Goal: Task Accomplishment & Management: Manage account settings

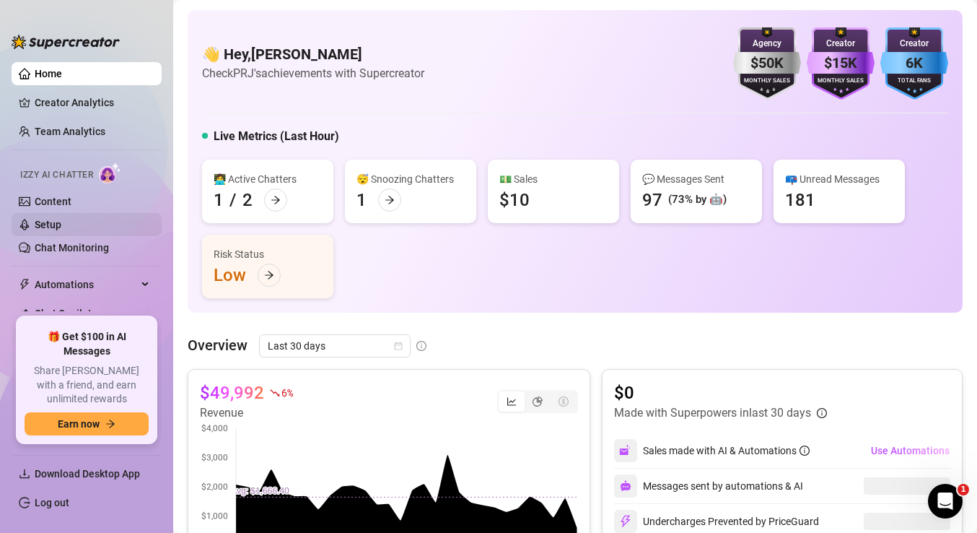
click at [56, 224] on link "Setup" at bounding box center [48, 225] width 27 height 12
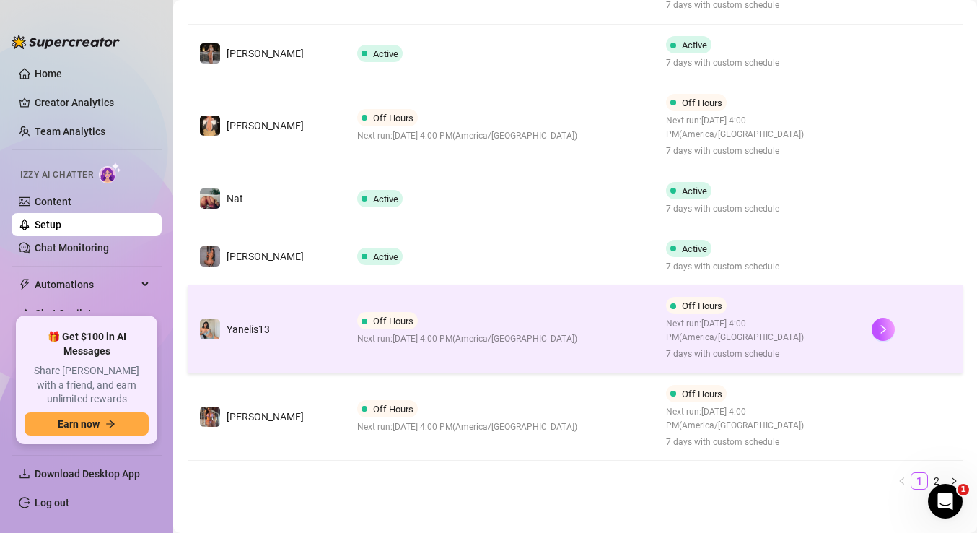
scroll to position [571, 0]
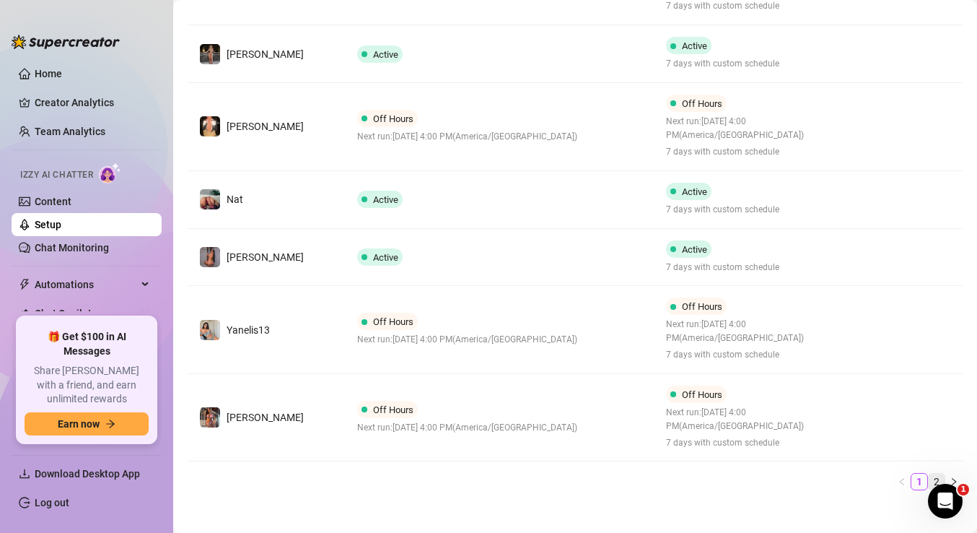
click at [935, 473] on link "2" at bounding box center [937, 481] width 16 height 16
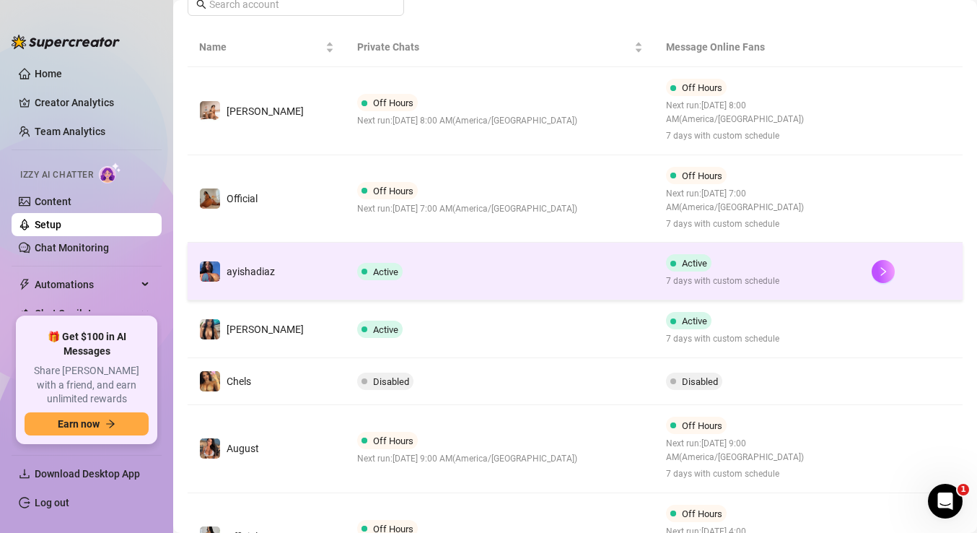
scroll to position [248, 0]
click at [486, 257] on td "Active" at bounding box center [500, 272] width 308 height 58
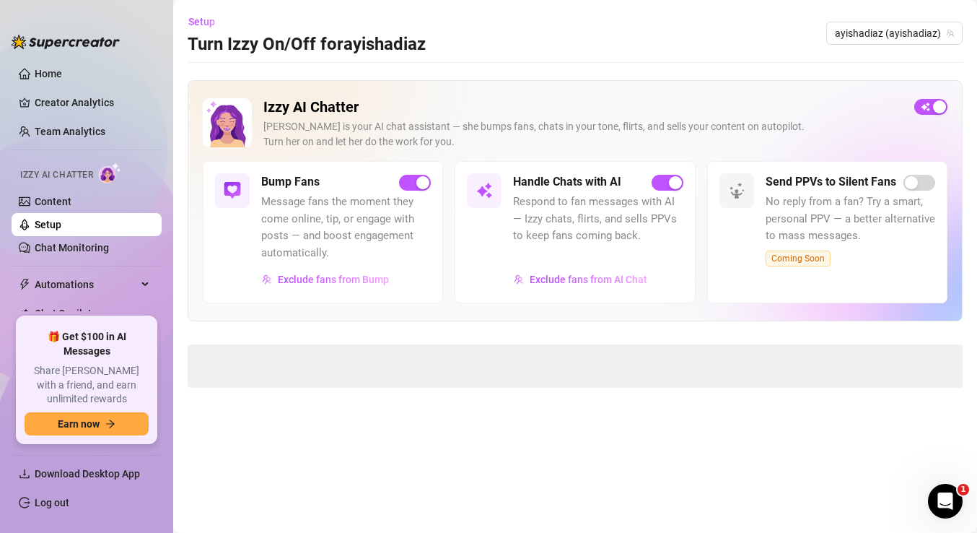
click at [929, 107] on span "button" at bounding box center [930, 107] width 33 height 16
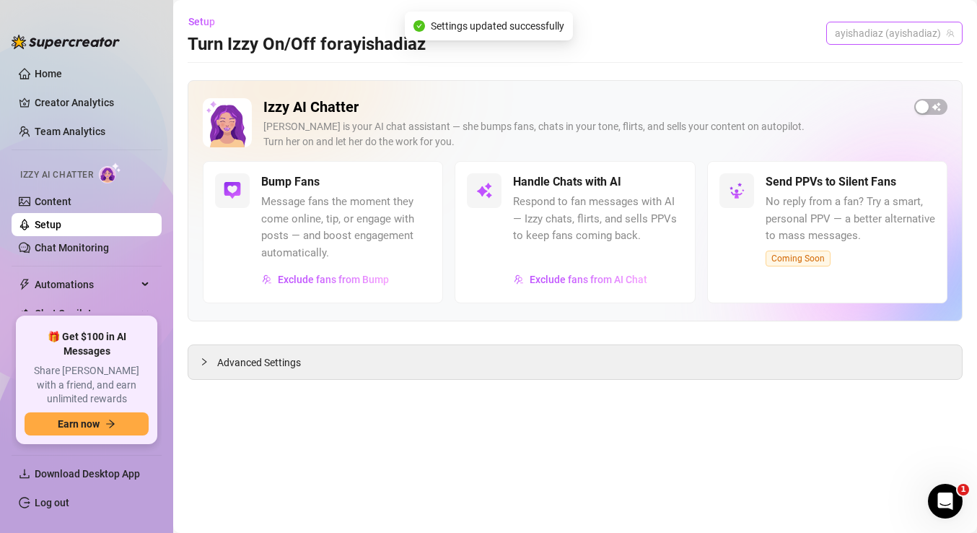
click at [912, 40] on span "ayishadiaz (ayishadiaz)" at bounding box center [894, 33] width 119 height 22
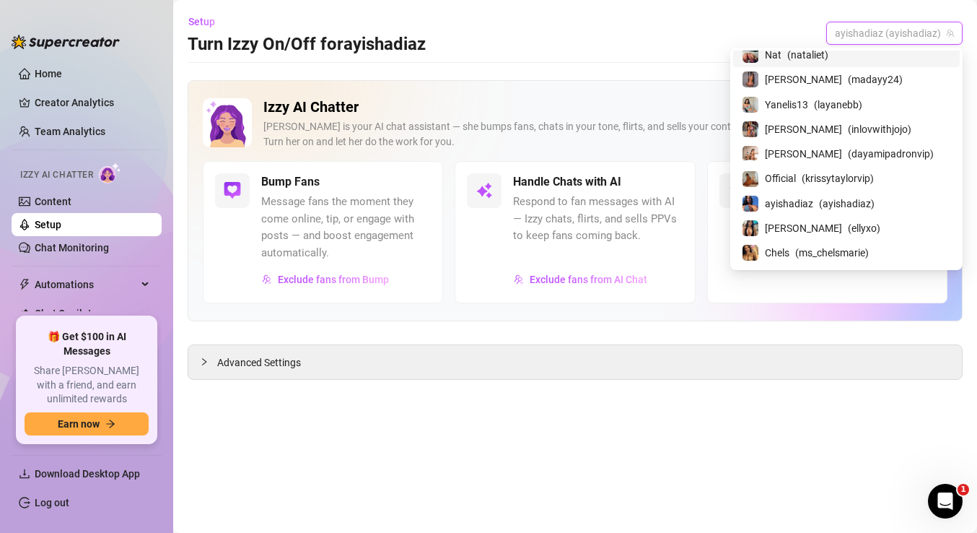
scroll to position [159, 0]
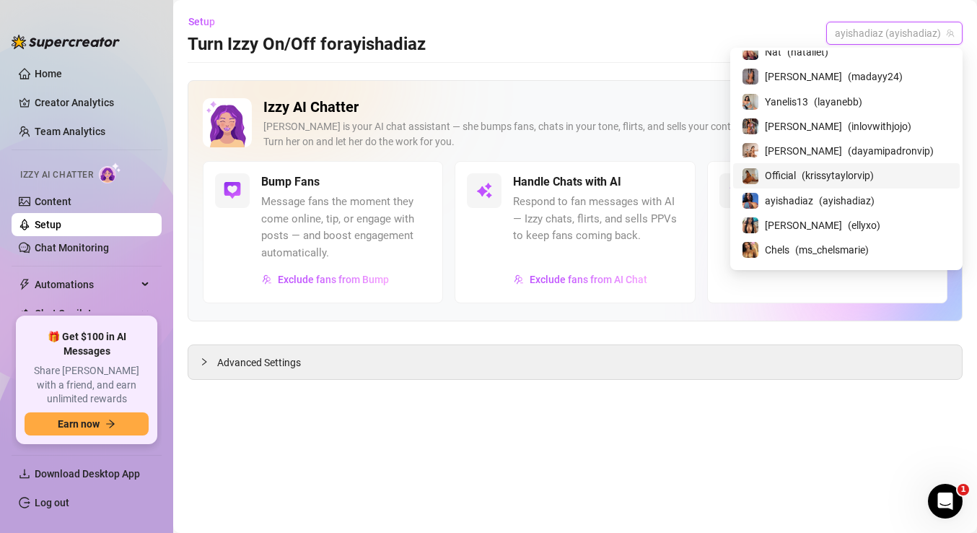
click at [846, 171] on span "( krissytaylorvip )" at bounding box center [838, 175] width 72 height 16
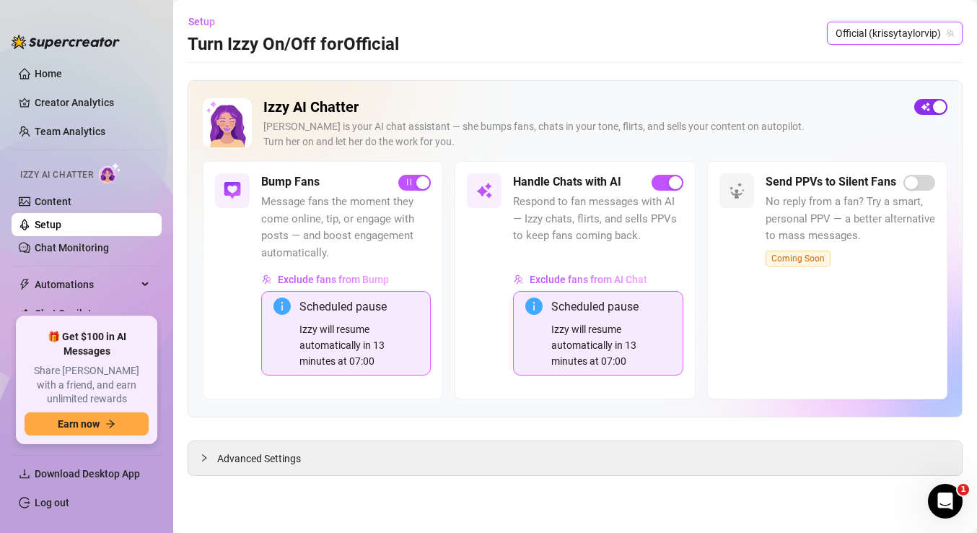
click at [929, 107] on span "button" at bounding box center [930, 107] width 33 height 16
